Goal: Task Accomplishment & Management: Complete application form

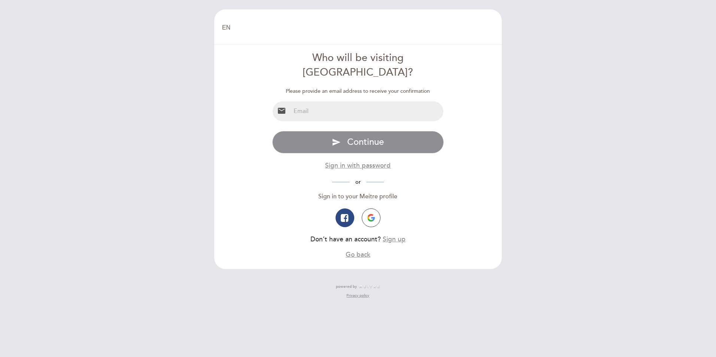
click at [304, 101] on input "email" at bounding box center [366, 111] width 153 height 20
type input "[EMAIL_ADDRESS][DOMAIN_NAME]"
click at [394, 235] on button "Sign up" at bounding box center [394, 239] width 23 height 9
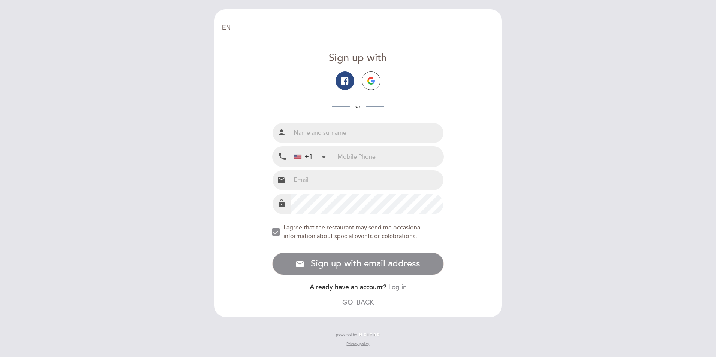
click at [331, 135] on input "text" at bounding box center [366, 133] width 153 height 20
type input "[PERSON_NAME]"
click at [337, 159] on input "tel" at bounding box center [390, 157] width 106 height 20
type input "6783142235"
click at [319, 179] on input "email" at bounding box center [366, 180] width 153 height 20
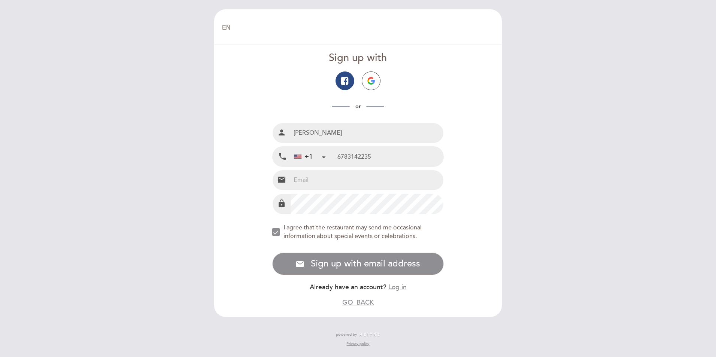
type input "[EMAIL_ADDRESS][DOMAIN_NAME]"
click at [272, 253] on button "email Sign up with email address Sign up" at bounding box center [358, 264] width 172 height 22
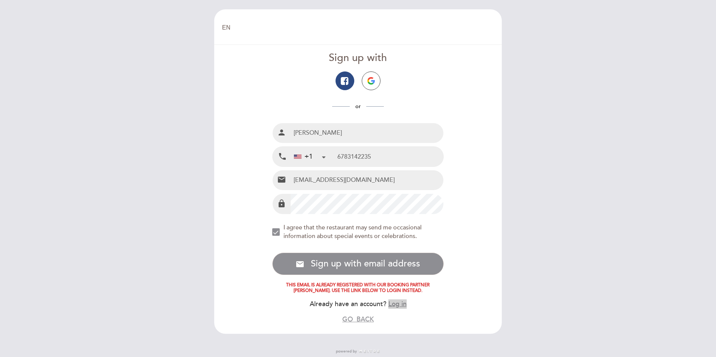
click at [397, 302] on button "Log in" at bounding box center [397, 303] width 18 height 9
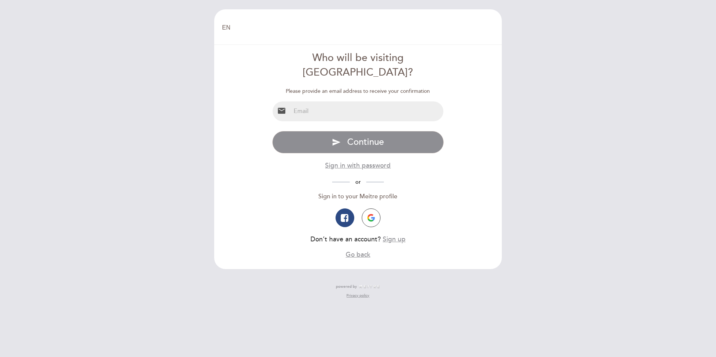
click at [314, 101] on input "email" at bounding box center [366, 111] width 153 height 20
type input "[EMAIL_ADDRESS][DOMAIN_NAME]"
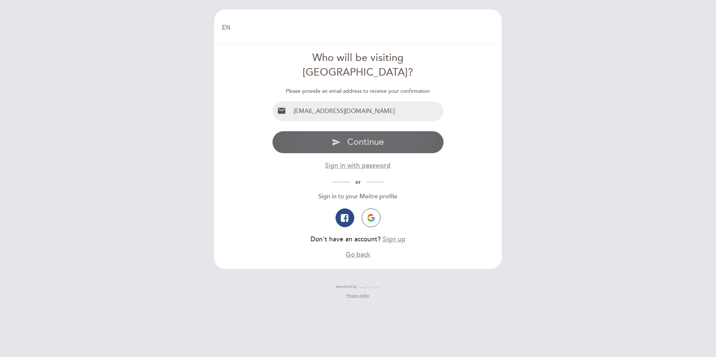
click at [350, 137] on span "Continue" at bounding box center [365, 142] width 37 height 11
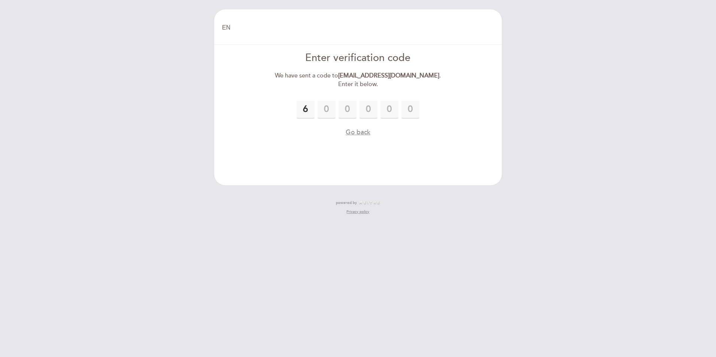
type input "6"
type input "8"
type input "9"
type input "1"
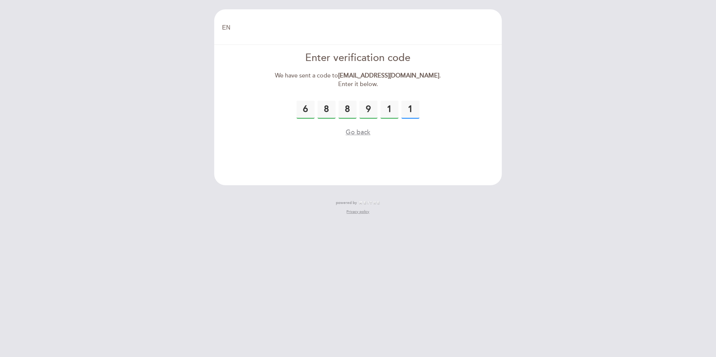
type input "1"
